Goal: Information Seeking & Learning: Learn about a topic

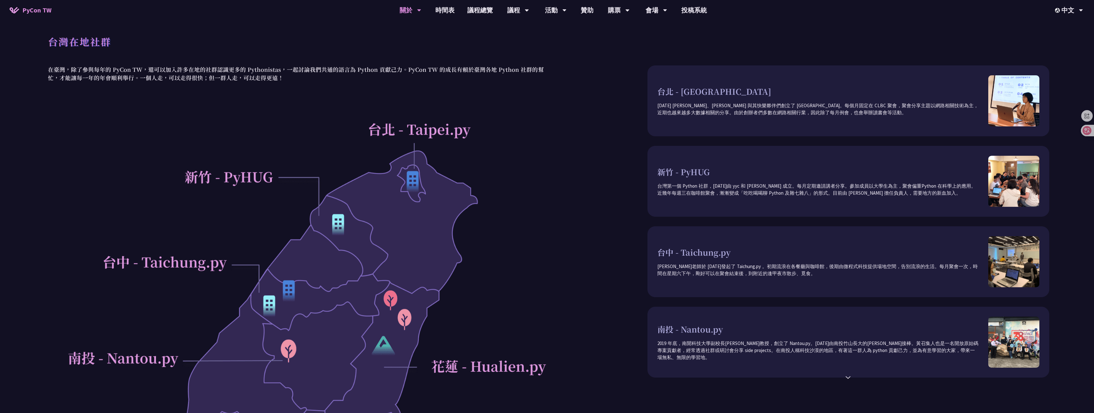
click at [418, 184] on div at bounding box center [296, 377] width 502 height 527
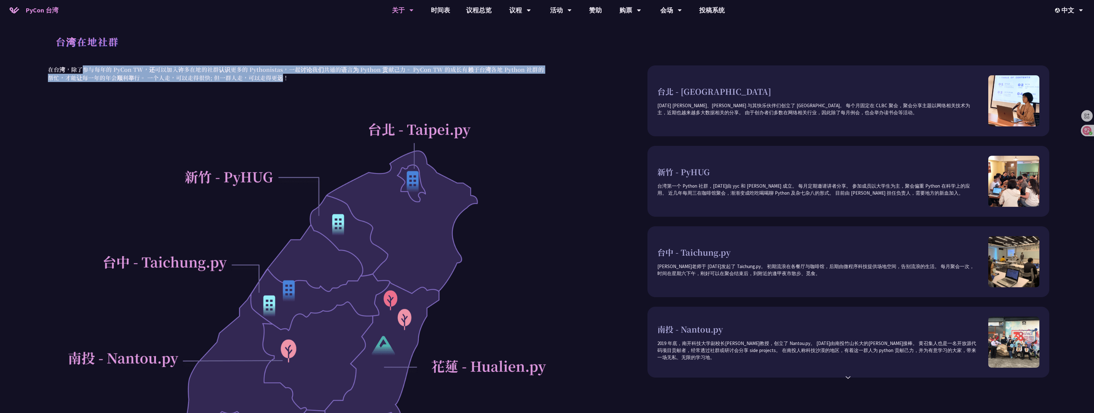
drag, startPoint x: 81, startPoint y: 71, endPoint x: 270, endPoint y: 81, distance: 189.6
click at [270, 81] on font "在台湾，除了参与每年的 PyCon TW，还可以加入许多在地的社群认识更多的 Pythonistas，一起讨论我们共通的语言为 Python 贡献己力。 Py…" at bounding box center [296, 73] width 496 height 16
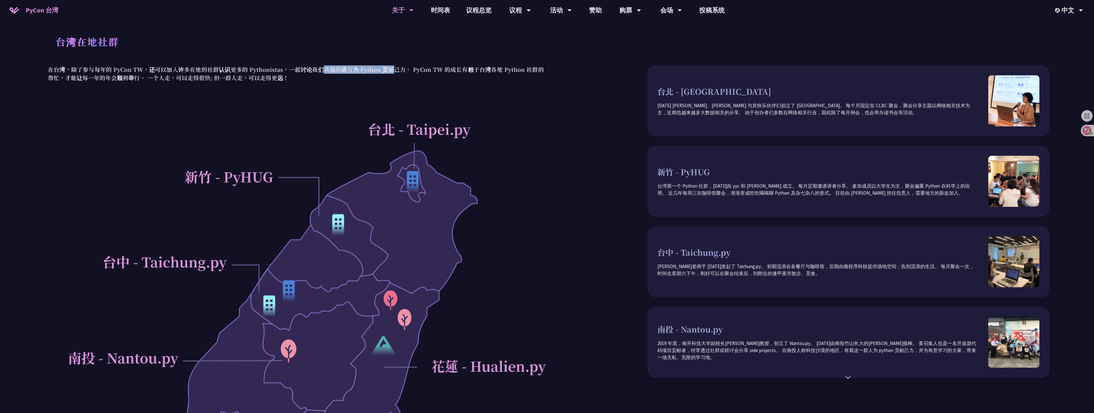
drag, startPoint x: 328, startPoint y: 71, endPoint x: 388, endPoint y: 72, distance: 60.1
click at [388, 72] on font "在台湾，除了参与每年的 PyCon TW，还可以加入许多在地的社群认识更多的 Pythonistas，一起讨论我们共通的语言为 Python 贡献己力。 Py…" at bounding box center [296, 73] width 496 height 16
drag, startPoint x: 407, startPoint y: 193, endPoint x: 408, endPoint y: 189, distance: 3.7
click at [407, 193] on div at bounding box center [296, 377] width 502 height 527
drag, startPoint x: 412, startPoint y: 185, endPoint x: 459, endPoint y: 157, distance: 54.7
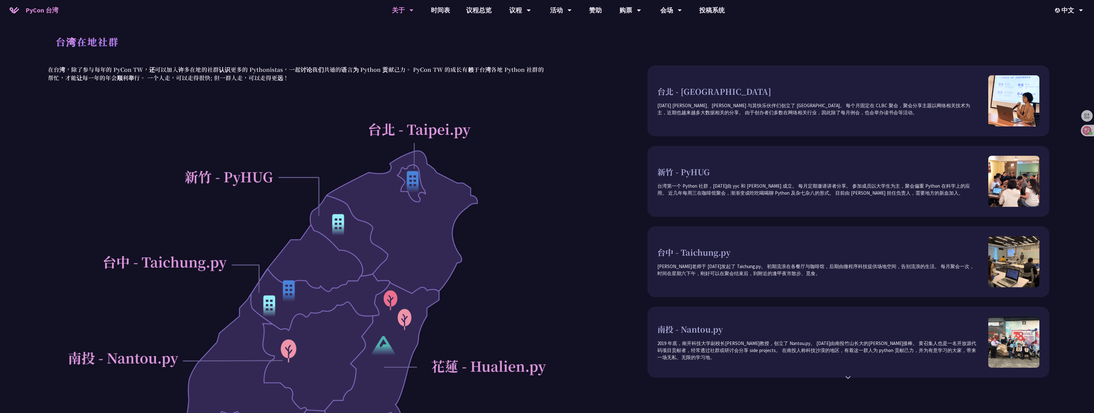
click at [413, 185] on div at bounding box center [296, 377] width 502 height 527
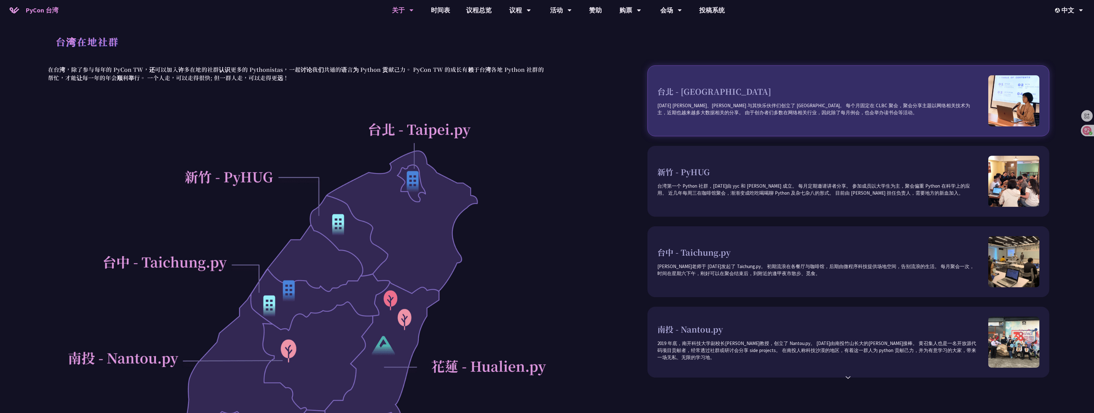
click at [767, 123] on div "台北 - [GEOGRAPHIC_DATA] [DATE] [PERSON_NAME]、[PERSON_NAME] 与其快乐伙伴们创立了 [GEOGRAPHI…" at bounding box center [848, 100] width 402 height 71
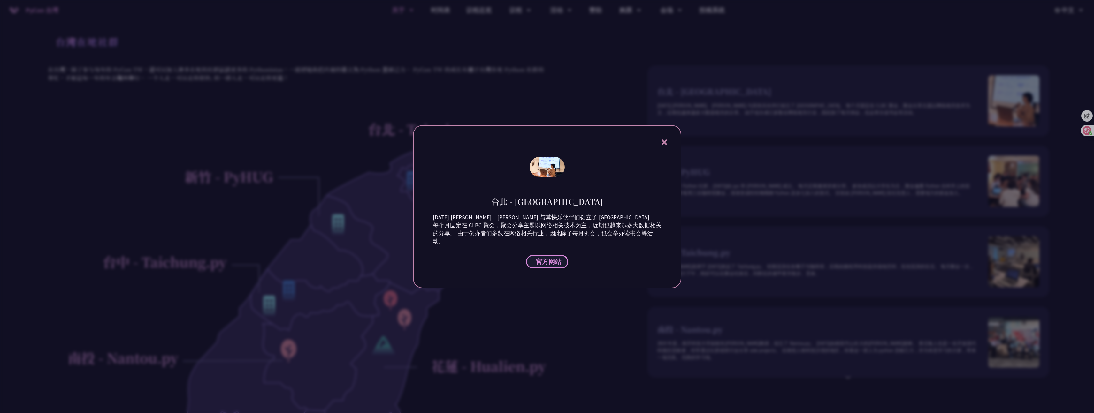
click at [531, 257] on link "官方网站" at bounding box center [547, 261] width 42 height 13
click at [669, 149] on div "台北 - [GEOGRAPHIC_DATA] [DATE] [PERSON_NAME]、[PERSON_NAME] 与其快乐伙伴们创立了 [GEOGRAPHI…" at bounding box center [547, 206] width 268 height 163
click at [668, 146] on icon at bounding box center [664, 142] width 8 height 8
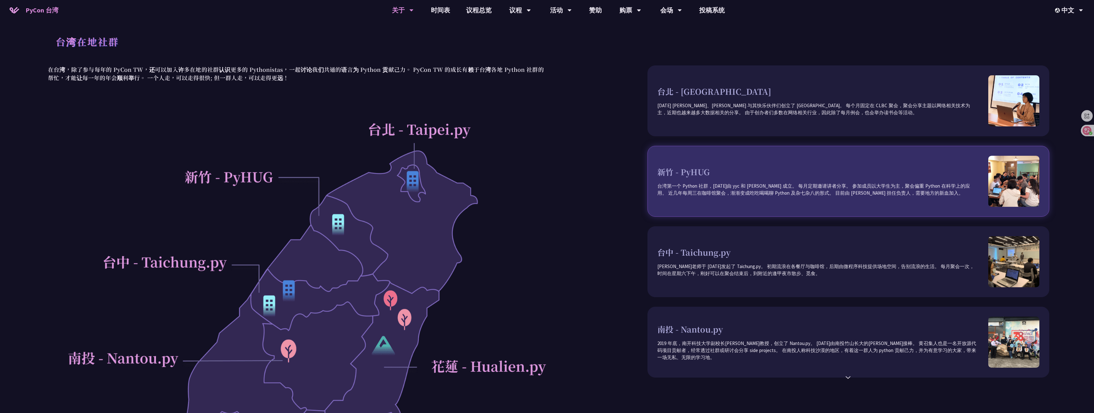
click at [698, 189] on p "台湾第一个 Python 社群，[DATE]由 yyc 和 [PERSON_NAME] 成立。 每月定期邀请讲者分享。 参加成员以大学生为主，聚会偏重 Pyt…" at bounding box center [822, 190] width 331 height 14
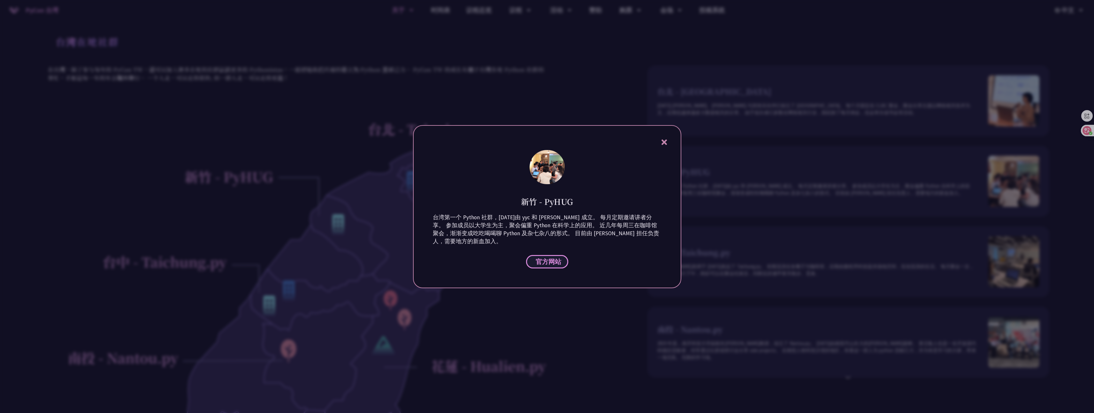
click at [554, 259] on font "官方网站" at bounding box center [549, 262] width 26 height 8
click at [514, 65] on div at bounding box center [547, 206] width 1094 height 413
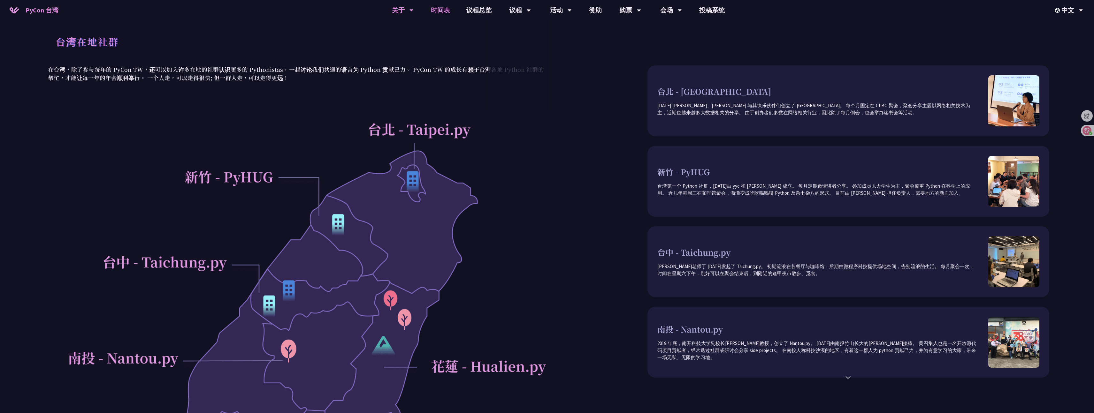
click at [442, 11] on font "时间表" at bounding box center [440, 10] width 19 height 8
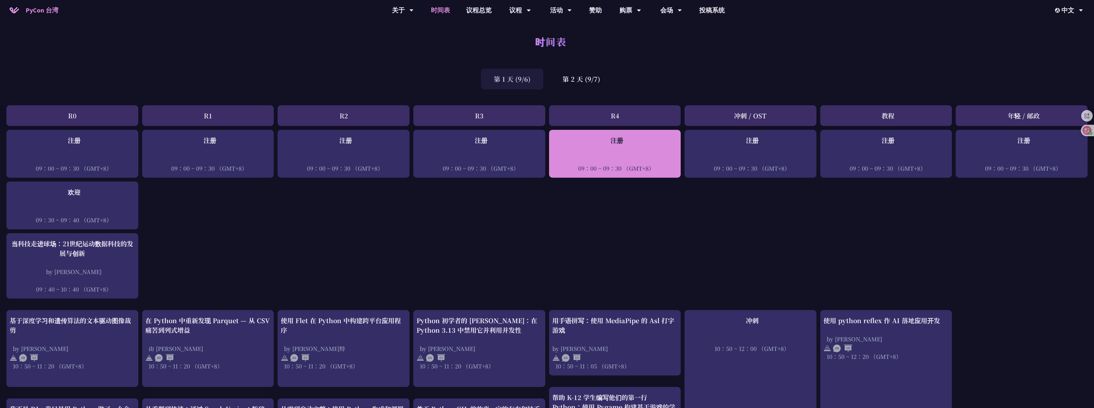
scroll to position [141, 0]
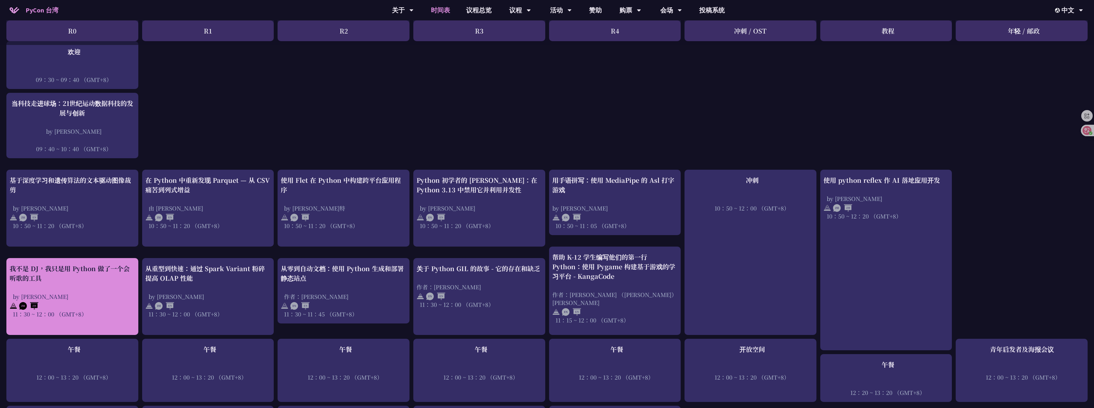
click at [110, 263] on div "我不是 DJ，我只是用 Python 做了一个会听歌的工具 by [PERSON_NAME] 11：30 ~ 12：00 （GMT+8）" at bounding box center [72, 296] width 132 height 77
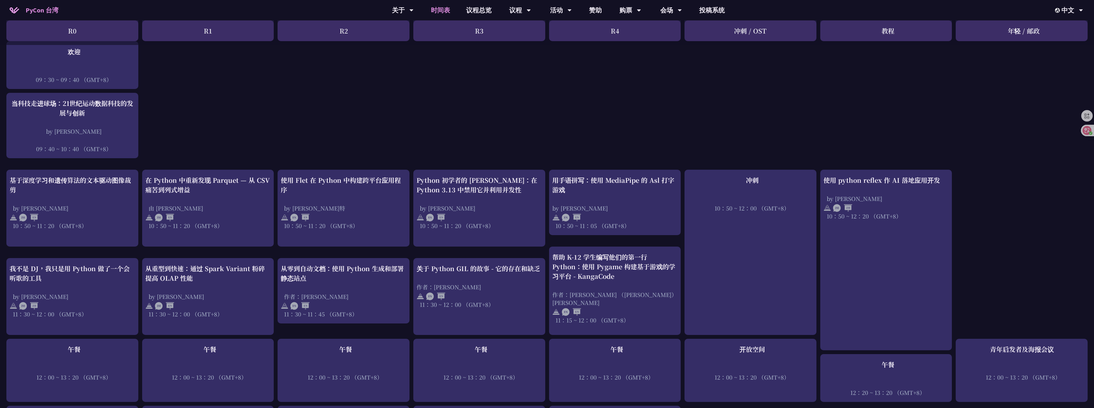
drag, startPoint x: 1062, startPoint y: 114, endPoint x: 1043, endPoint y: 121, distance: 20.9
